Goal: Task Accomplishment & Management: Manage account settings

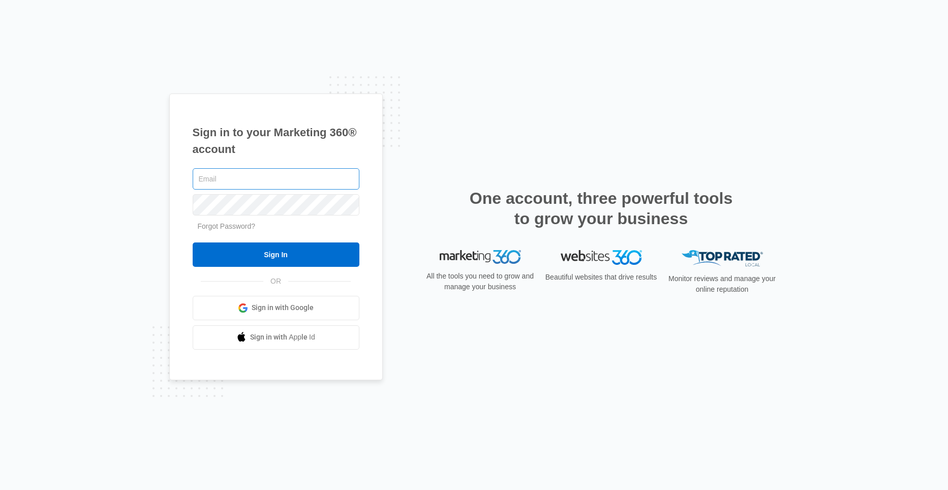
click at [223, 179] on input "text" at bounding box center [276, 178] width 167 height 21
type input "[EMAIL_ADDRESS][DOMAIN_NAME]"
click at [193, 242] on input "Sign In" at bounding box center [276, 254] width 167 height 24
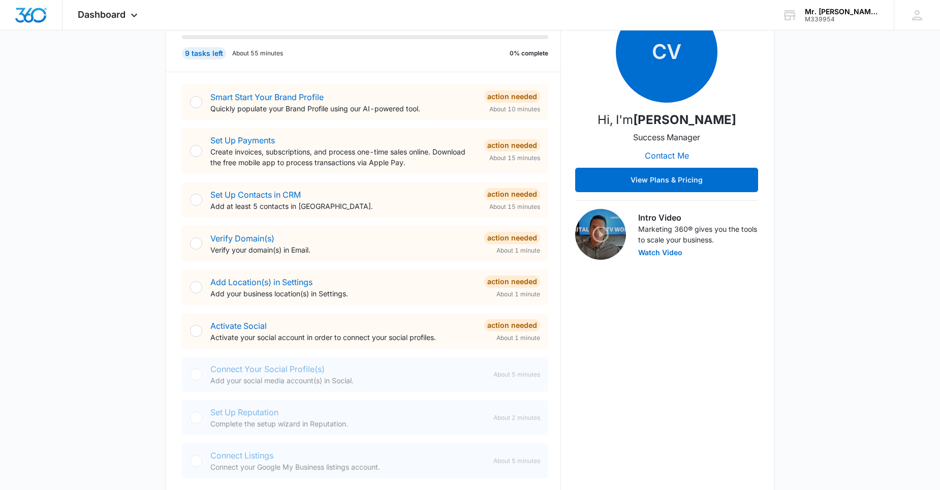
scroll to position [51, 0]
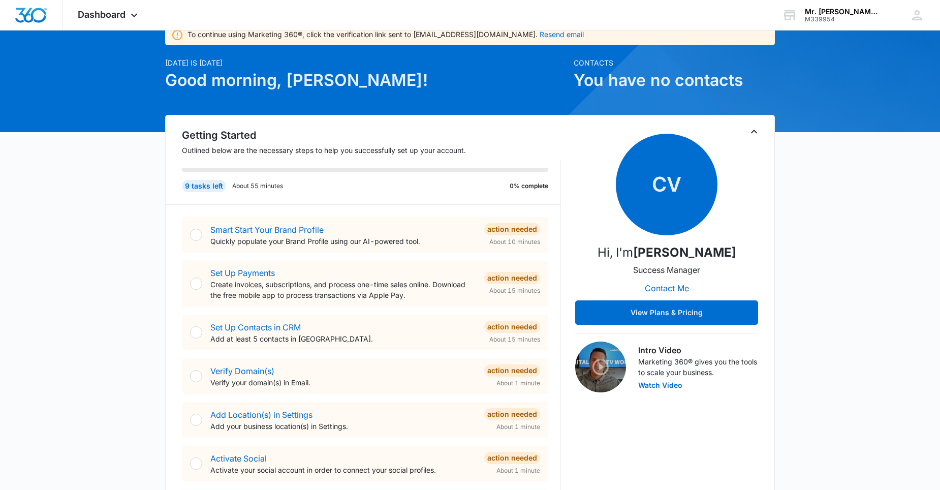
click at [199, 239] on div at bounding box center [196, 235] width 12 height 12
click at [197, 229] on div at bounding box center [196, 235] width 12 height 12
click at [262, 225] on link "Smart Start Your Brand Profile" at bounding box center [266, 230] width 113 height 10
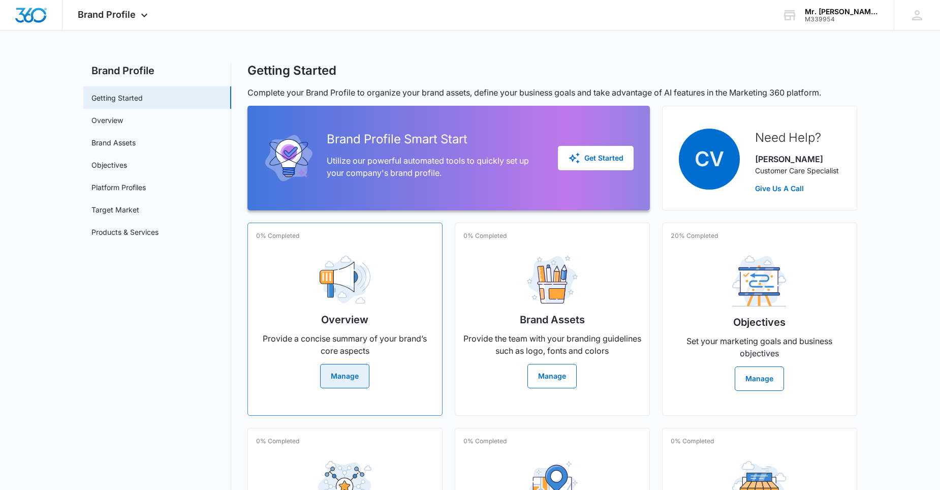
click at [361, 369] on button "Manage" at bounding box center [344, 376] width 49 height 24
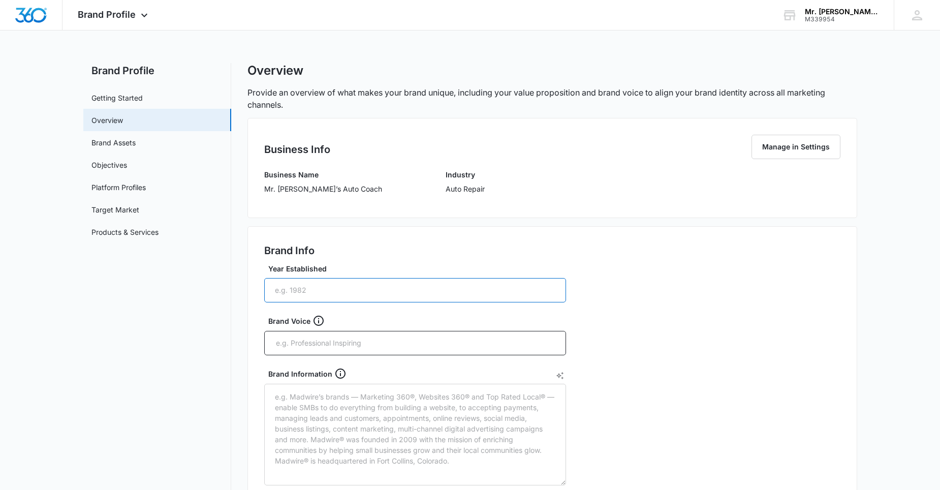
click at [321, 293] on input "Year Established" at bounding box center [415, 290] width 302 height 24
click at [343, 286] on input "Year Established" at bounding box center [415, 290] width 302 height 24
type input "1965"
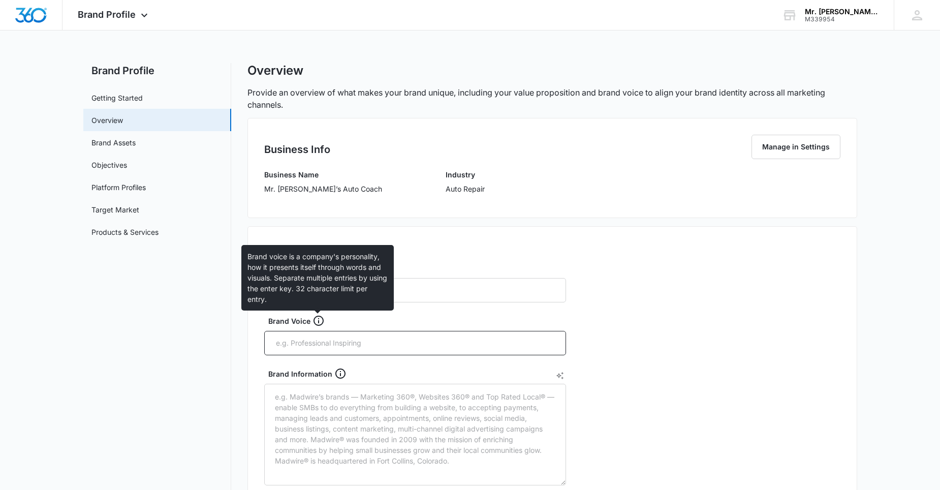
click at [319, 316] on icon at bounding box center [319, 321] width 12 height 12
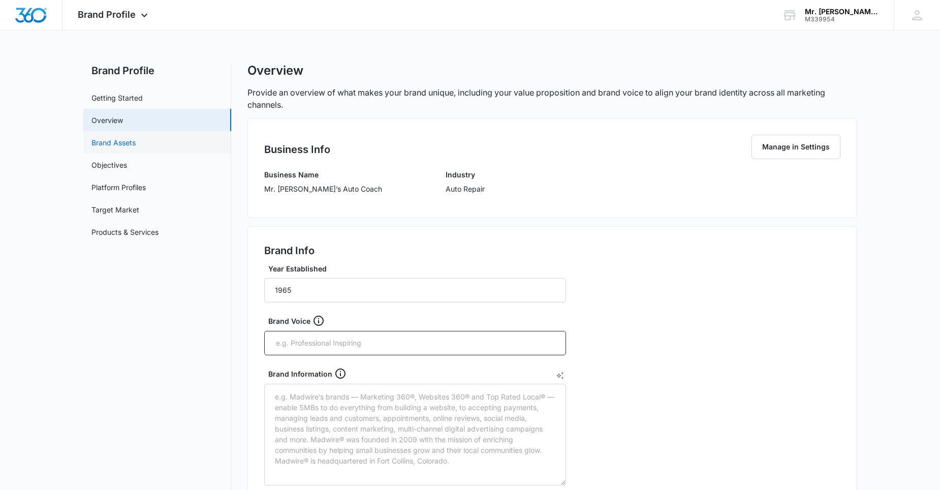
click at [112, 141] on link "Brand Assets" at bounding box center [113, 142] width 44 height 11
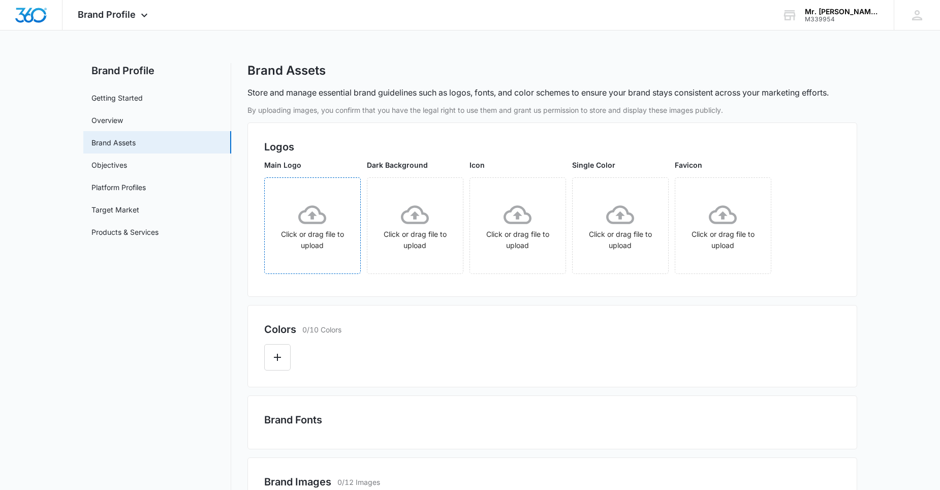
click at [306, 221] on icon at bounding box center [312, 215] width 28 height 28
click at [283, 362] on icon "Edit Color" at bounding box center [277, 357] width 12 height 12
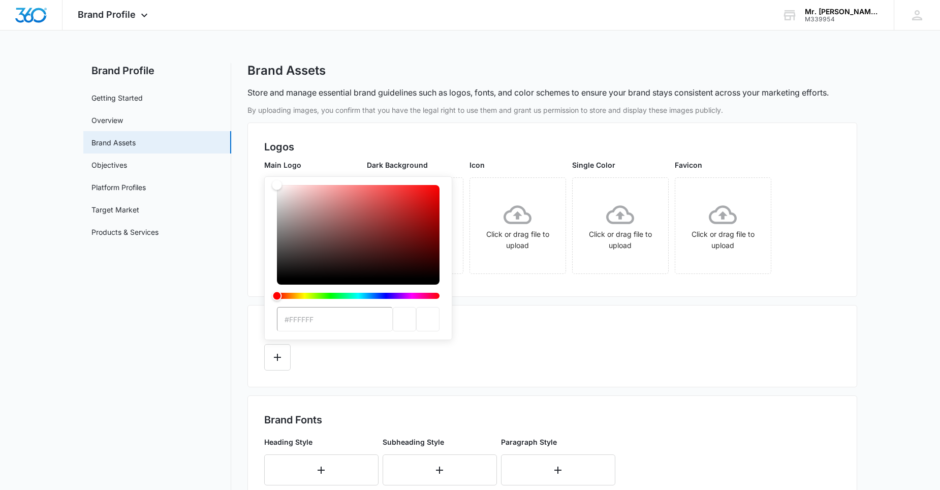
click at [444, 349] on div "#FFFFFF" at bounding box center [552, 354] width 576 height 34
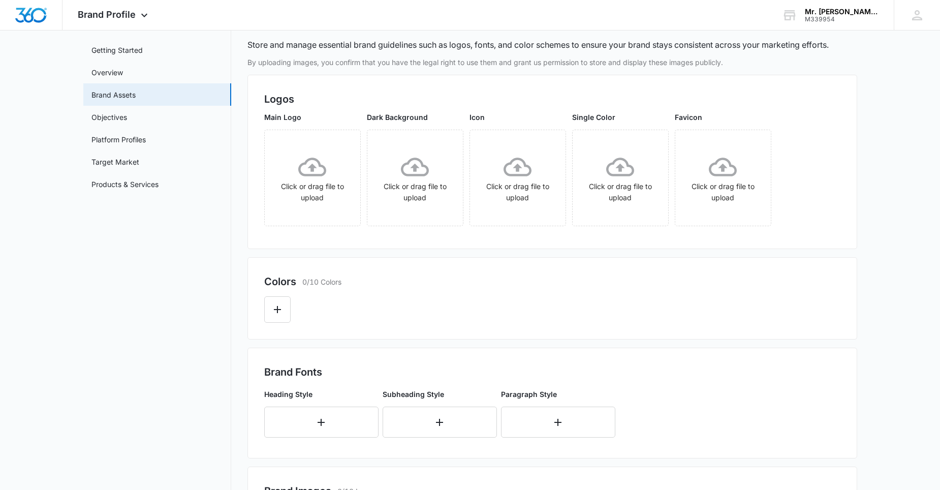
scroll to position [152, 0]
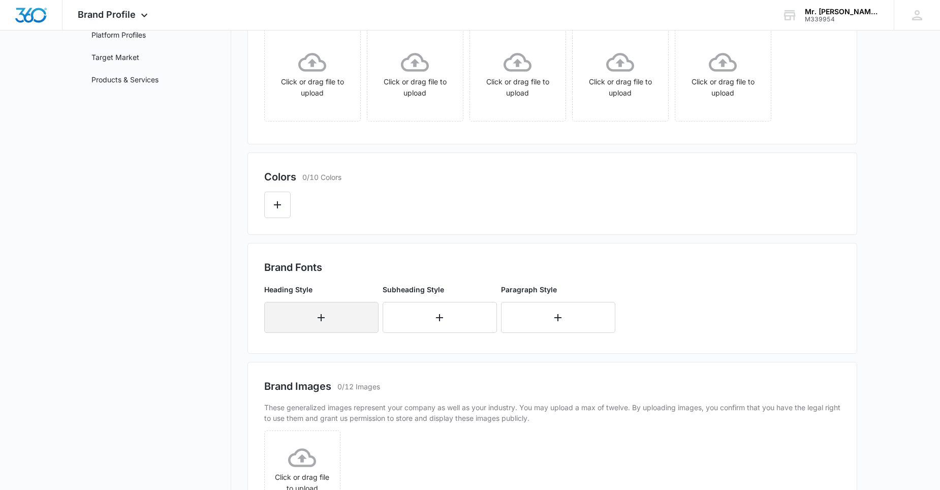
click at [315, 323] on button "button" at bounding box center [321, 317] width 114 height 31
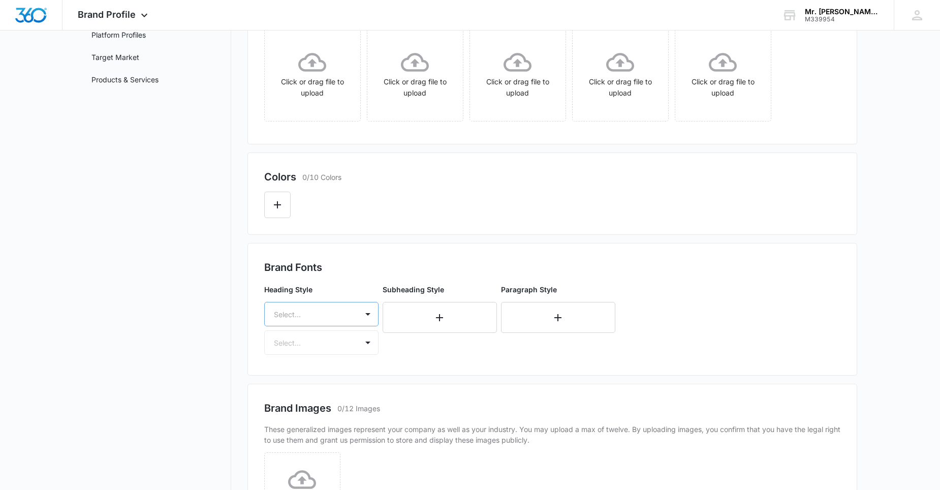
click at [317, 320] on div at bounding box center [309, 314] width 71 height 13
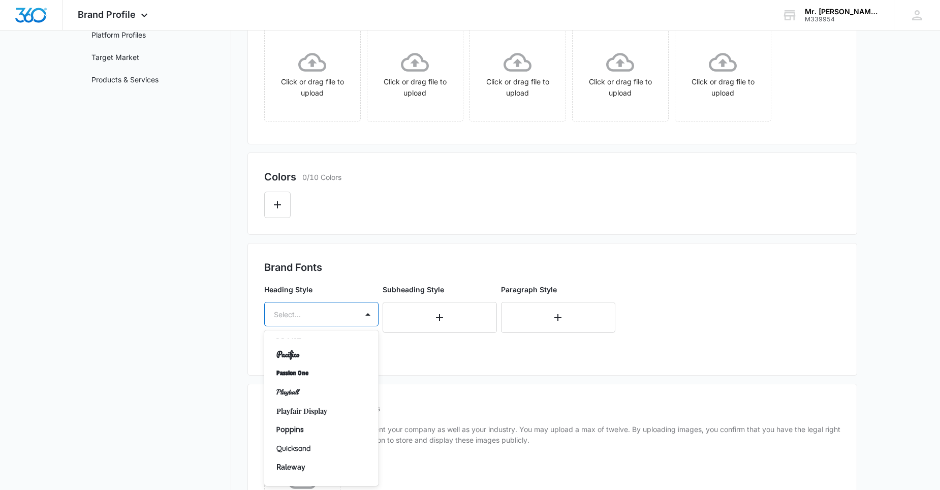
scroll to position [661, 0]
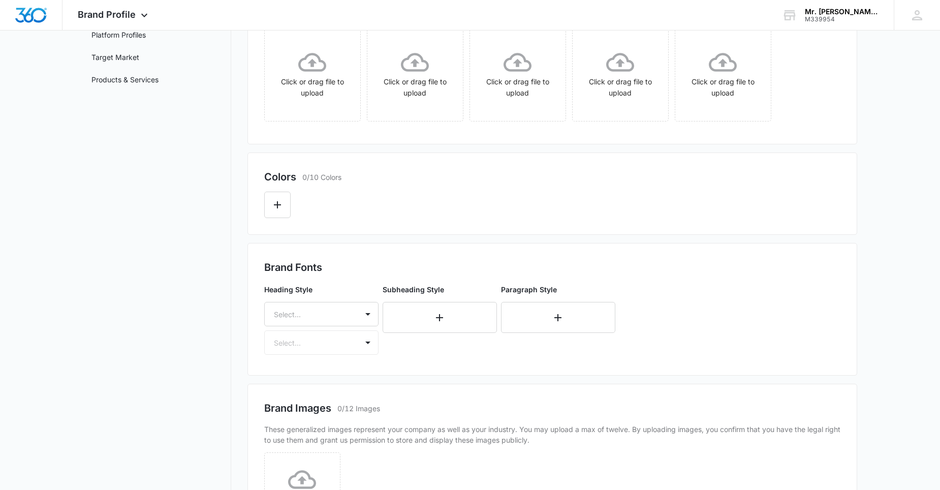
click at [750, 278] on div "Brand Fonts Heading Style Select... Select... Subheading Style Paragraph Style" at bounding box center [552, 309] width 576 height 99
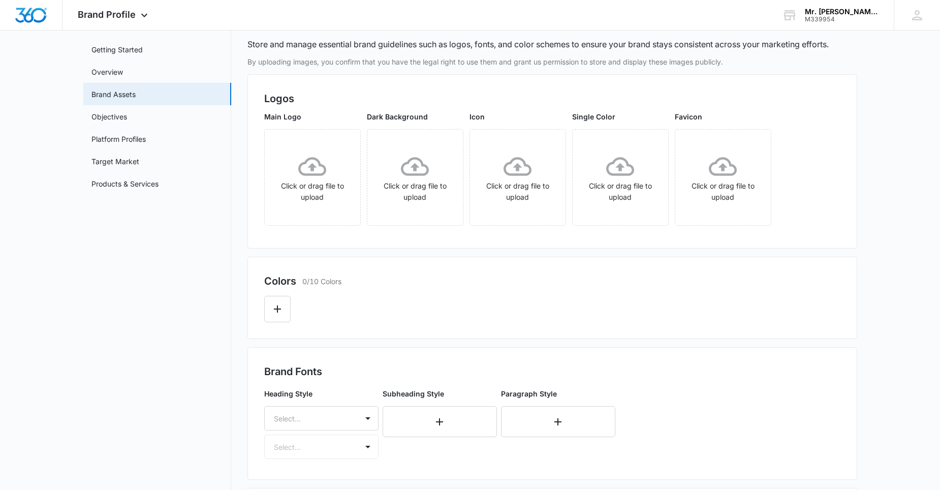
scroll to position [0, 0]
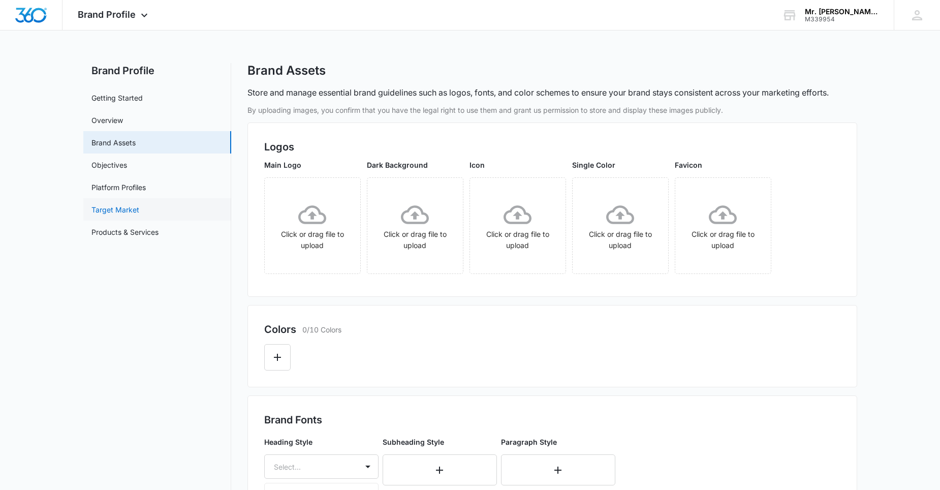
click at [124, 214] on link "Target Market" at bounding box center [115, 209] width 48 height 11
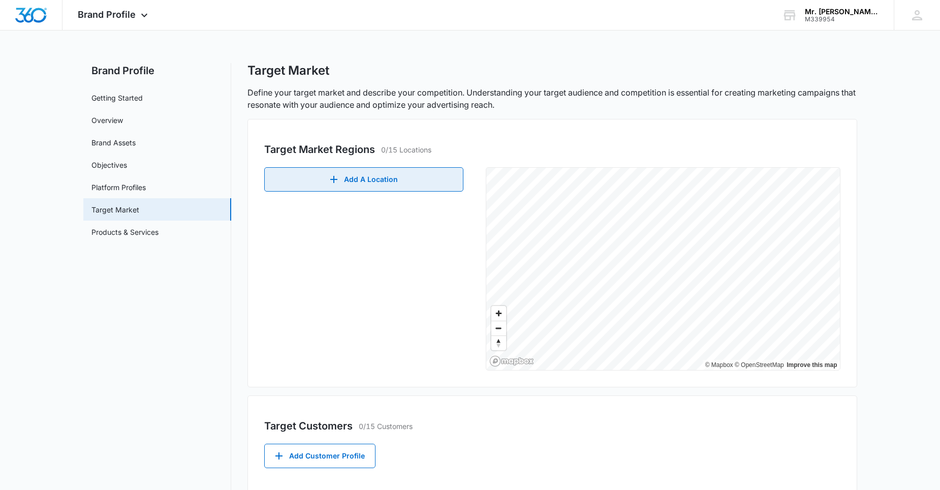
click at [339, 180] on icon "button" at bounding box center [334, 179] width 12 height 12
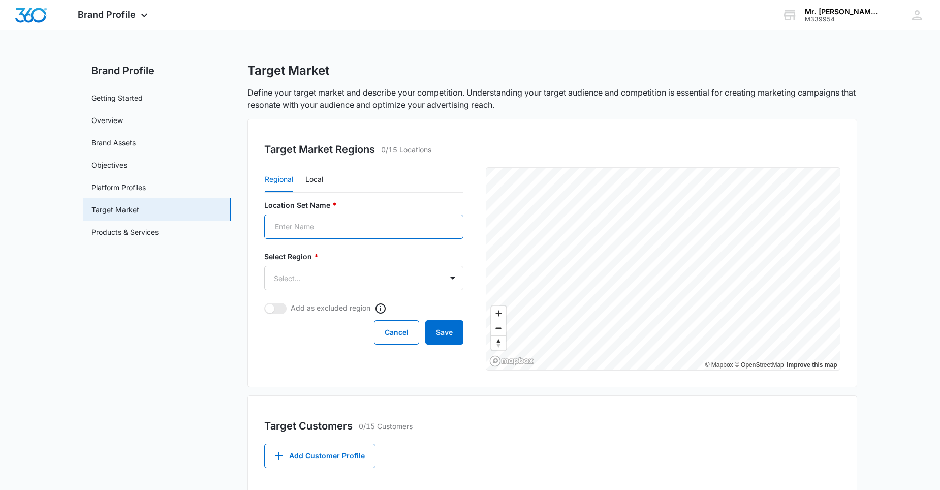
click at [303, 226] on input "Location Set Name *" at bounding box center [363, 226] width 199 height 24
click at [304, 224] on input "Location Set Name *" at bounding box center [363, 226] width 199 height 24
click at [155, 282] on nav "Brand Profile Getting Started Overview Brand Assets Objectives Platform Profile…" at bounding box center [157, 337] width 148 height 549
click at [315, 185] on button "Local" at bounding box center [314, 180] width 18 height 24
click at [132, 237] on link "Products & Services" at bounding box center [124, 232] width 67 height 11
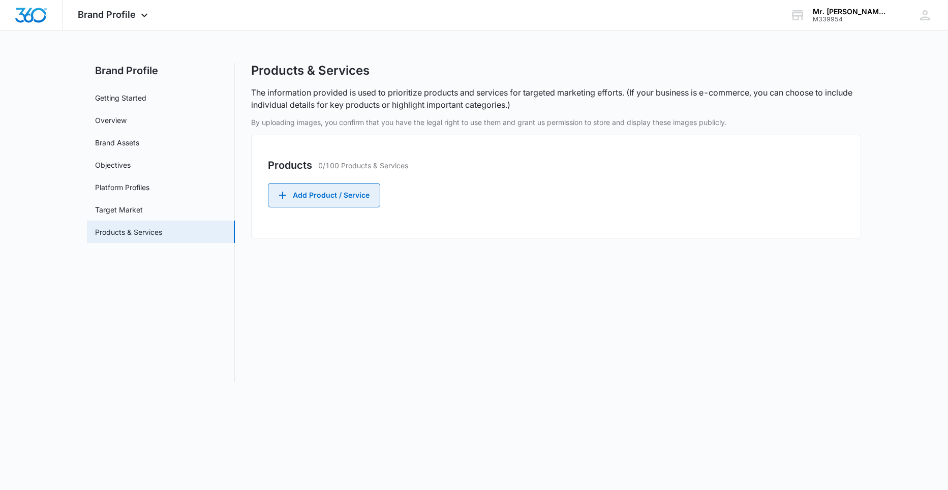
click at [355, 193] on button "Add Product / Service" at bounding box center [324, 195] width 112 height 24
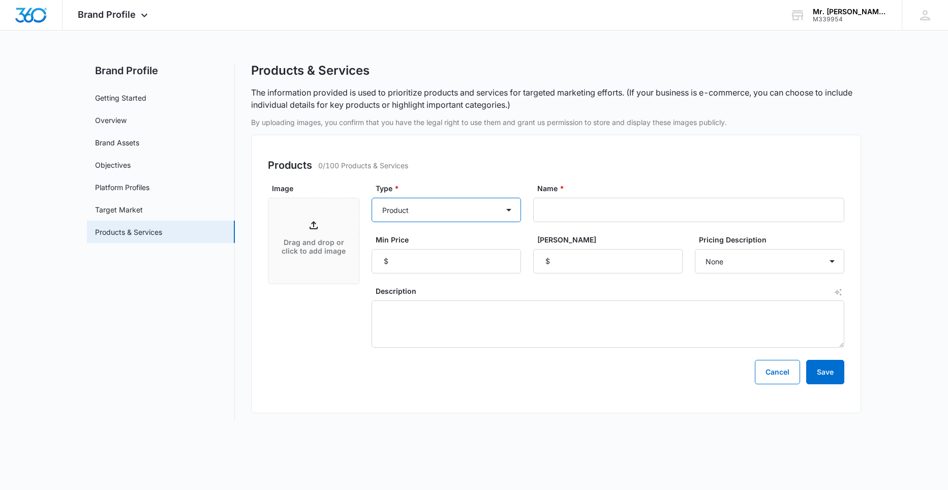
click at [428, 213] on select "Product Product category Service Service category" at bounding box center [446, 210] width 149 height 24
click at [430, 213] on select "Product Product category Service Service category" at bounding box center [446, 210] width 149 height 24
